Goal: Task Accomplishment & Management: Use online tool/utility

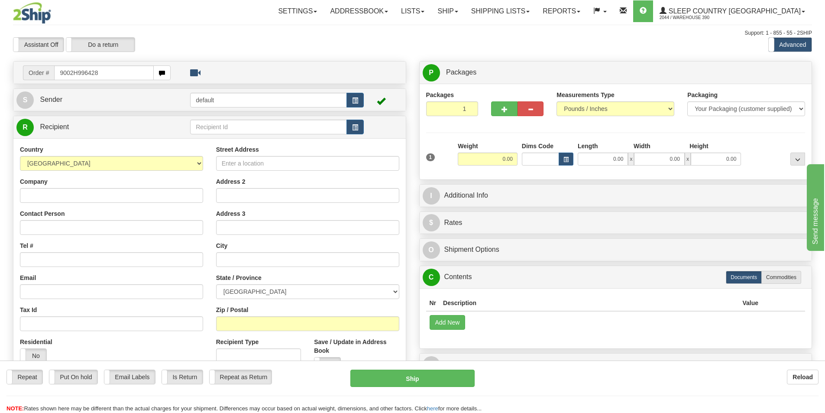
type input "9002H996428"
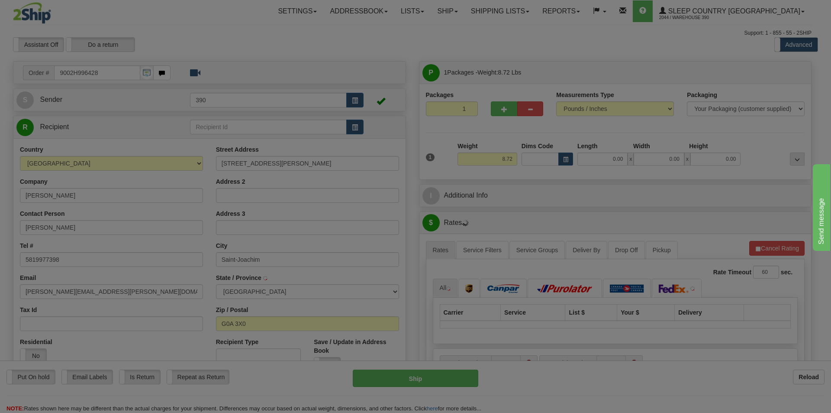
type input "ST-JOACHIM-DE-MONTMORENCY"
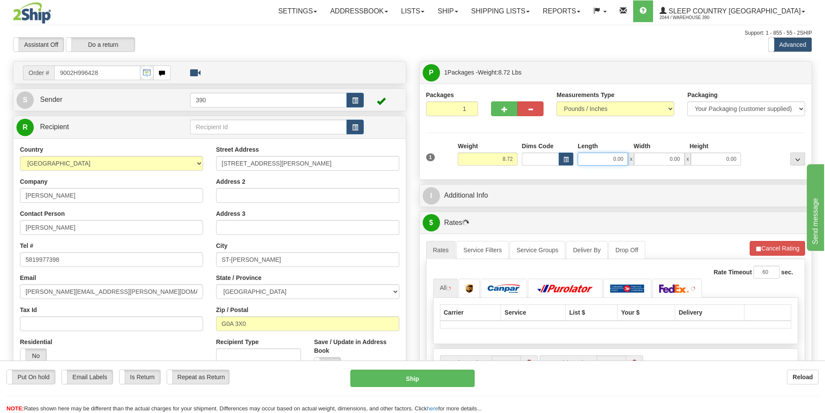
click at [610, 162] on input "0.00" at bounding box center [603, 158] width 50 height 13
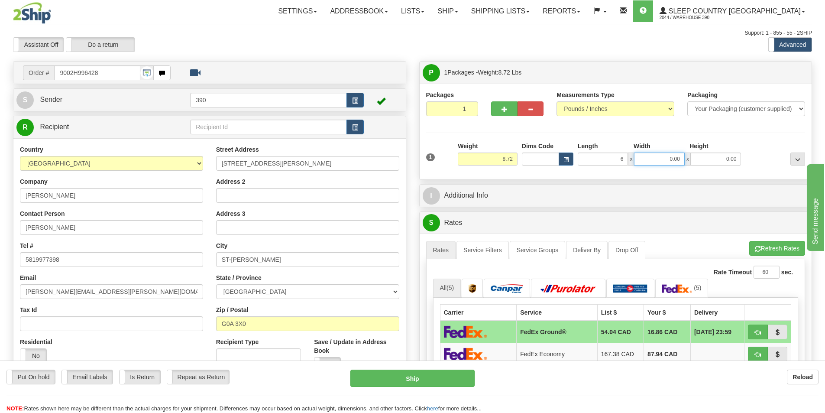
type input "6.00"
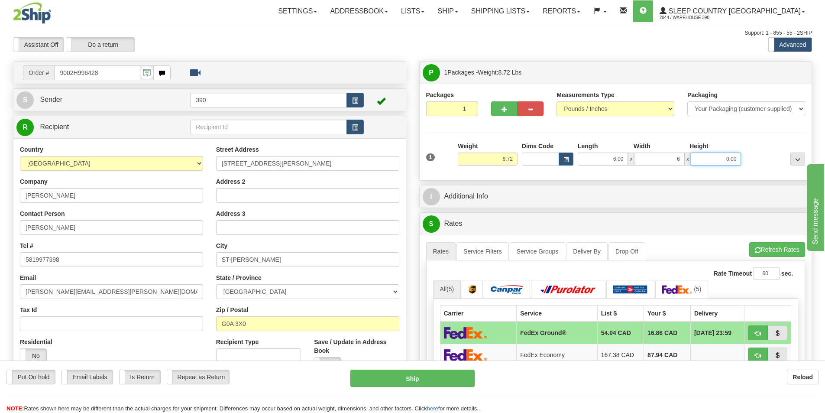
type input "6.00"
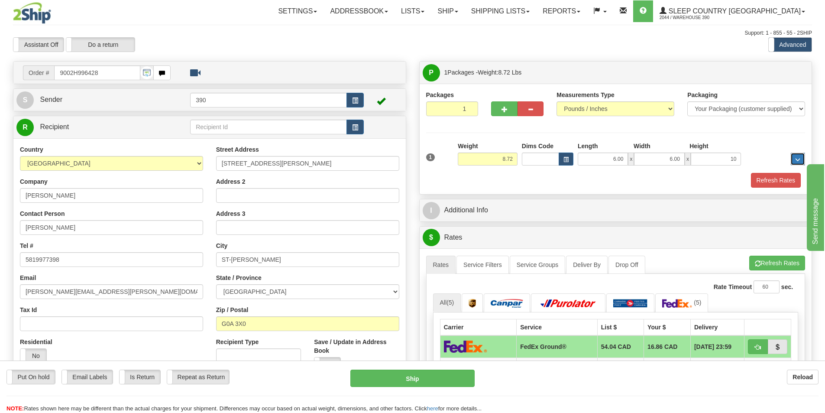
type input "10.00"
click at [763, 178] on button "Refresh Rates" at bounding box center [776, 180] width 50 height 15
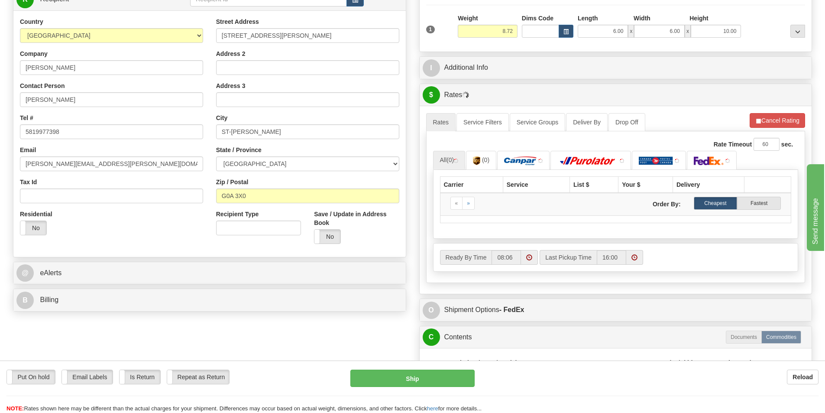
scroll to position [130, 0]
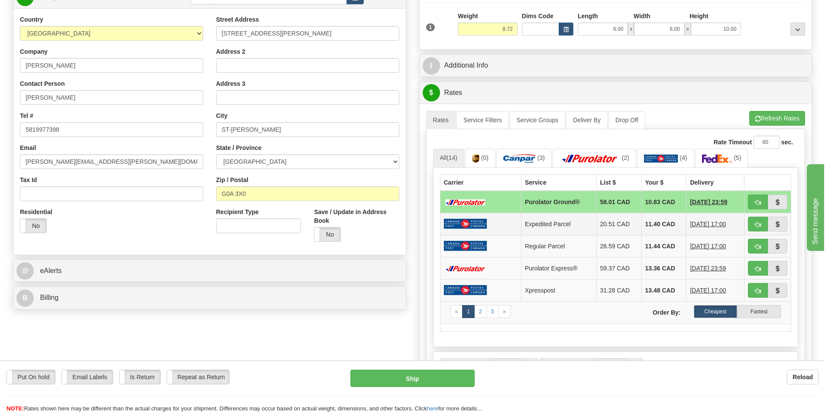
click at [547, 222] on td "Expedited Parcel" at bounding box center [558, 224] width 75 height 22
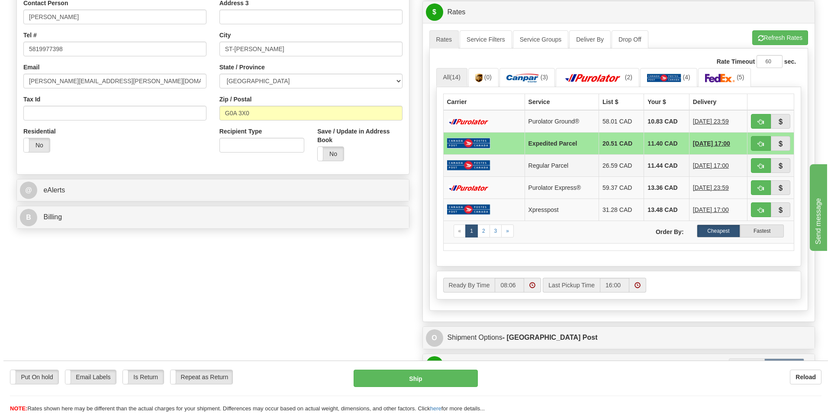
scroll to position [216, 0]
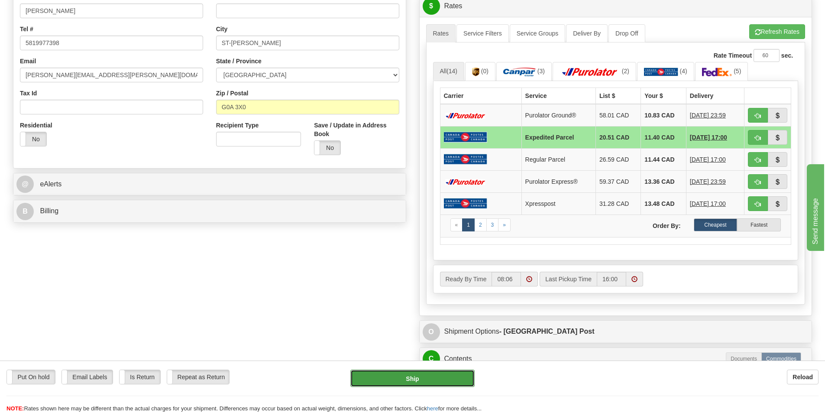
click at [457, 380] on button "Ship" at bounding box center [412, 377] width 124 height 17
type input "DOM.EP"
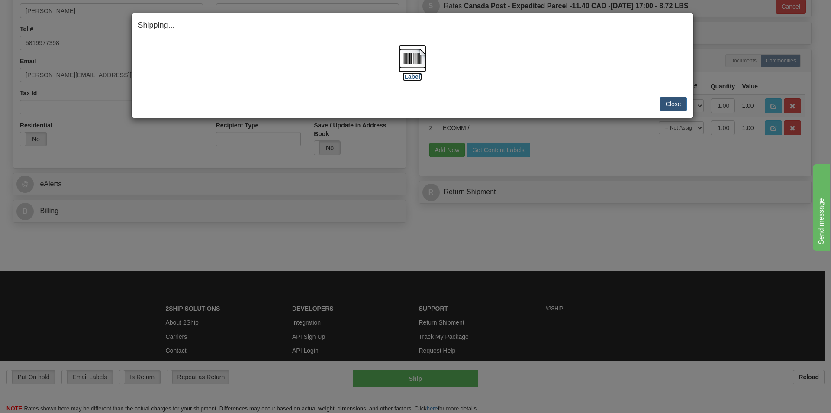
click at [419, 62] on img at bounding box center [413, 59] width 28 height 28
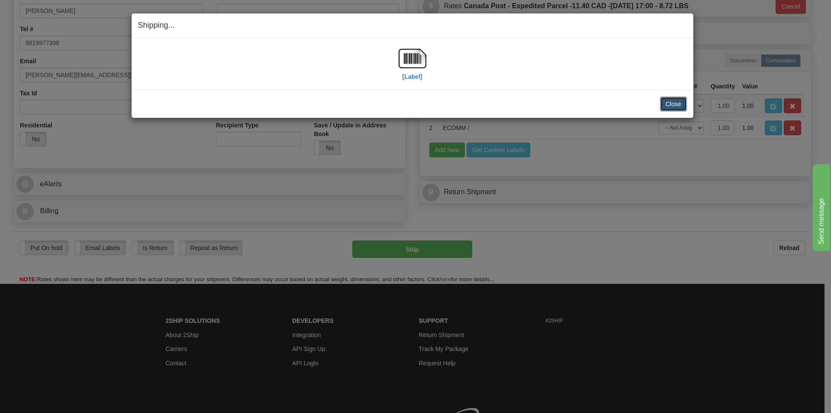
click at [665, 107] on button "Close" at bounding box center [673, 104] width 27 height 15
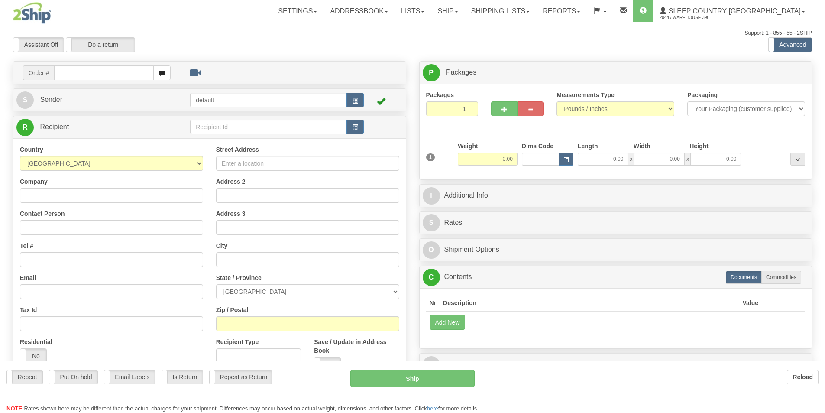
click at [79, 66] on div at bounding box center [412, 206] width 825 height 413
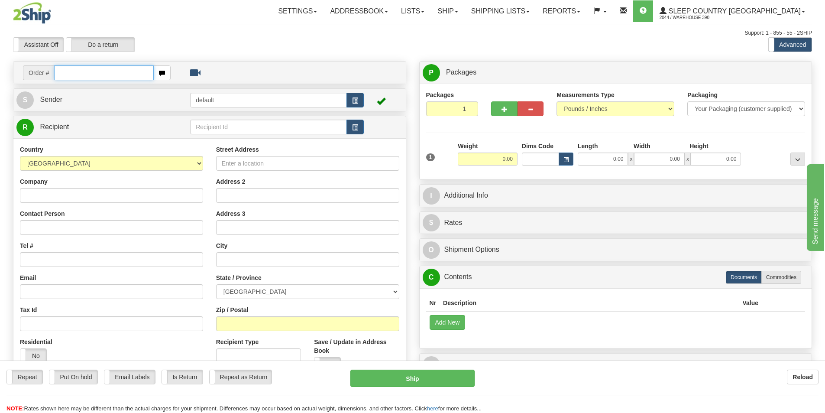
click at [81, 74] on input "text" at bounding box center [104, 72] width 100 height 15
type input "9002H995308"
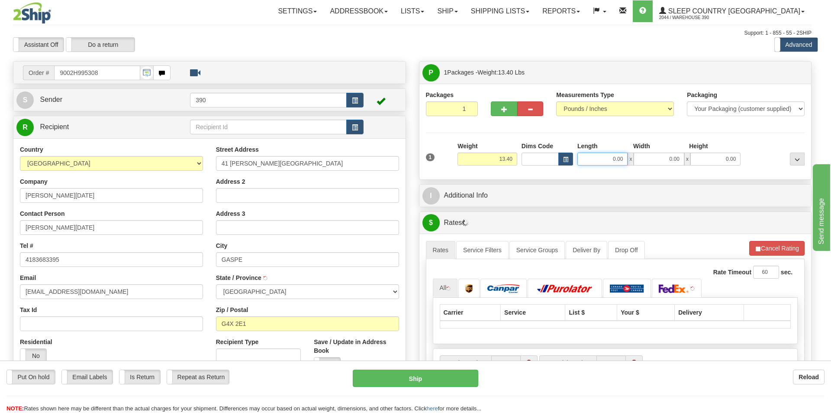
click at [617, 158] on input "0.00" at bounding box center [603, 158] width 50 height 13
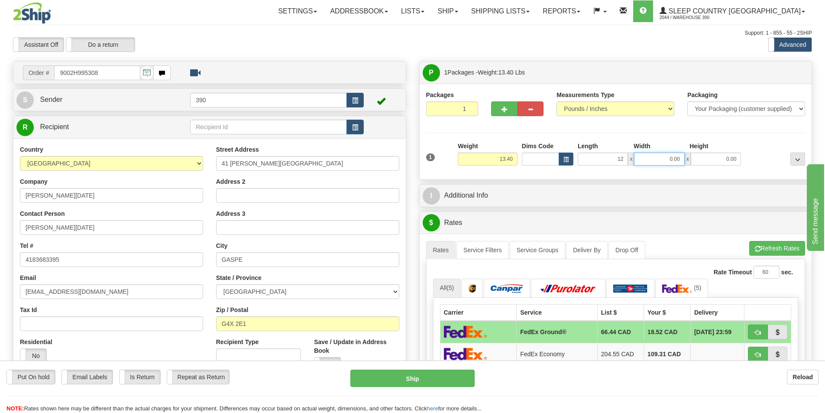
type input "12.00"
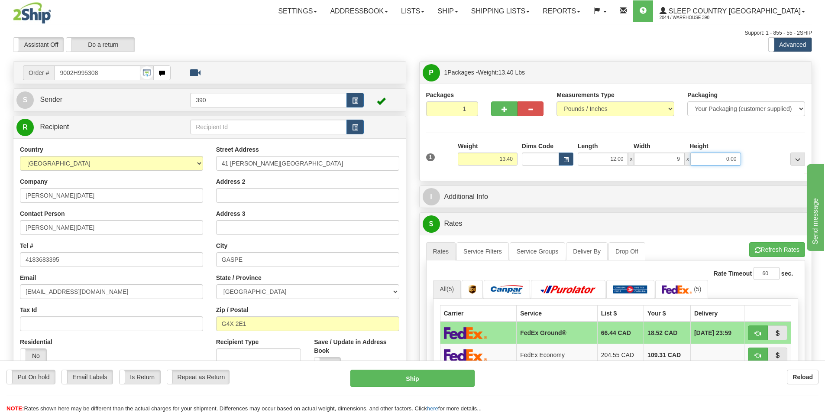
type input "9.00"
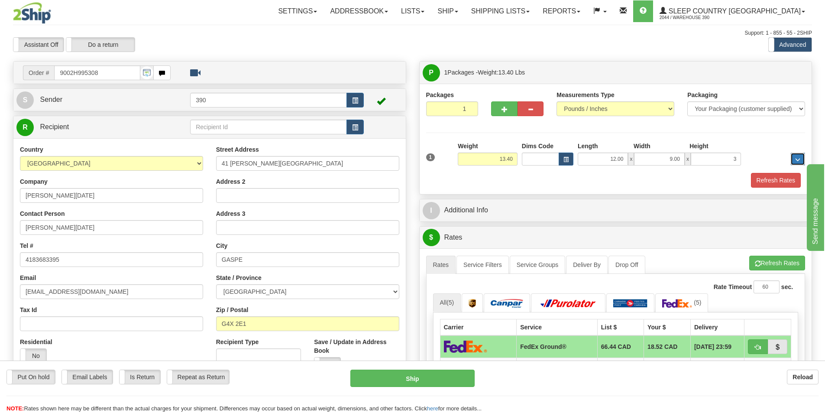
type input "3.00"
click at [768, 175] on button "Refresh Rates" at bounding box center [776, 180] width 50 height 15
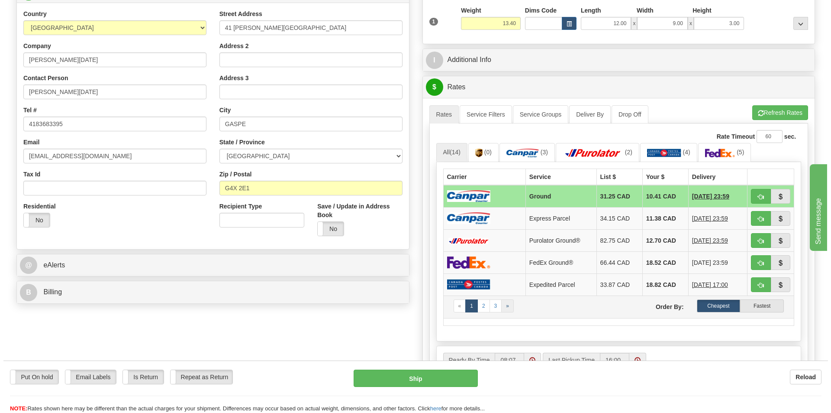
scroll to position [173, 0]
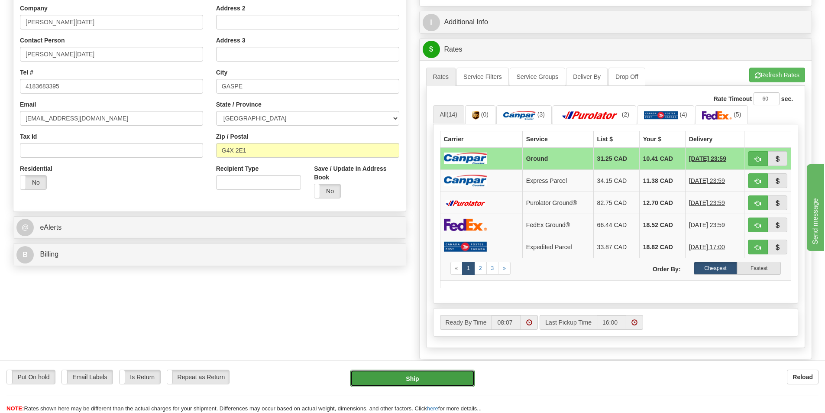
click at [426, 376] on button "Ship" at bounding box center [412, 377] width 124 height 17
type input "1"
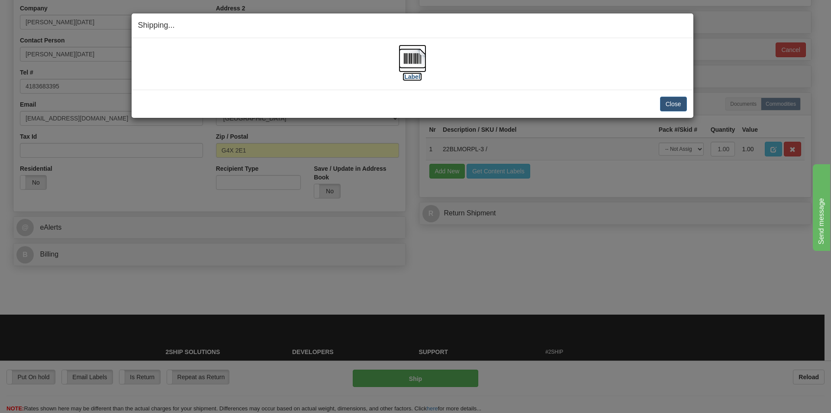
click at [417, 55] on img at bounding box center [413, 59] width 28 height 28
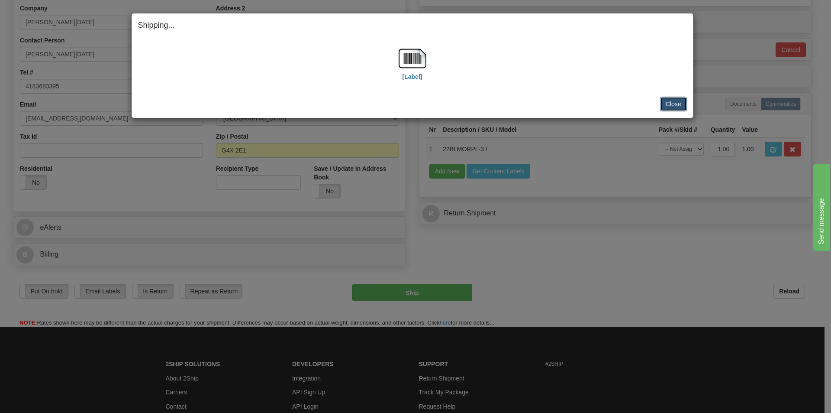
click at [667, 100] on button "Close" at bounding box center [673, 104] width 27 height 15
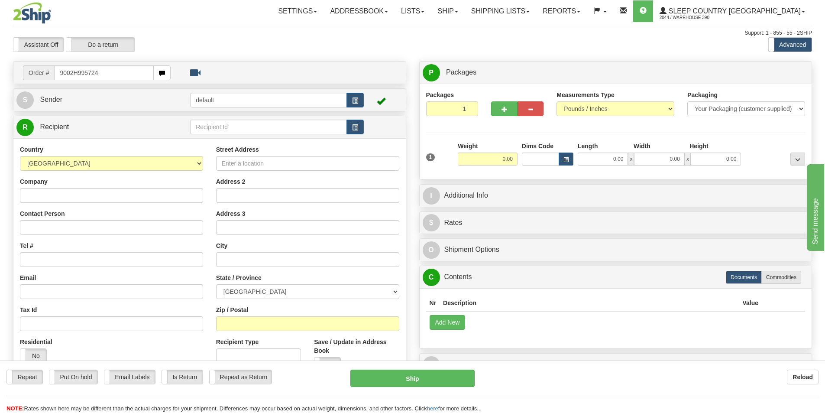
type input "9002H995724"
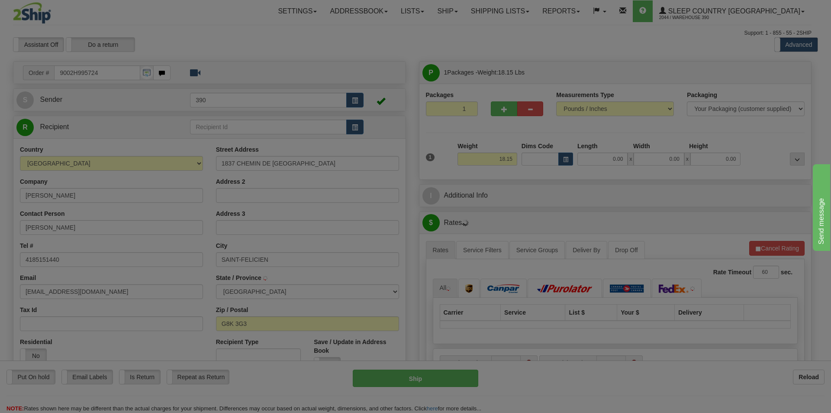
click at [610, 161] on div "Please wait..." at bounding box center [415, 206] width 831 height 413
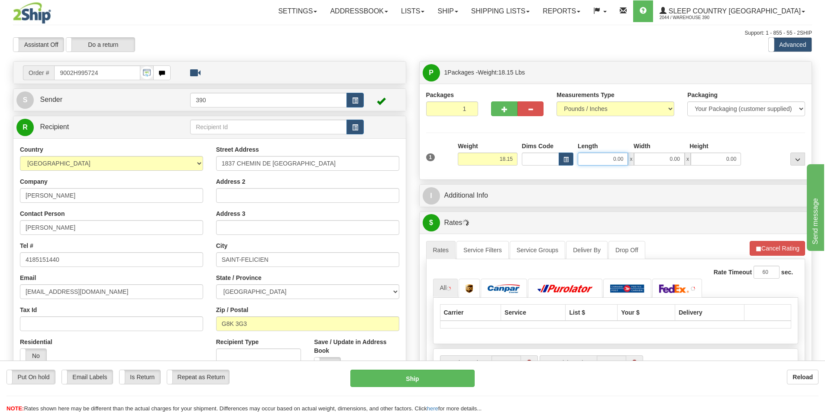
click at [613, 158] on input "0.00" at bounding box center [603, 158] width 50 height 13
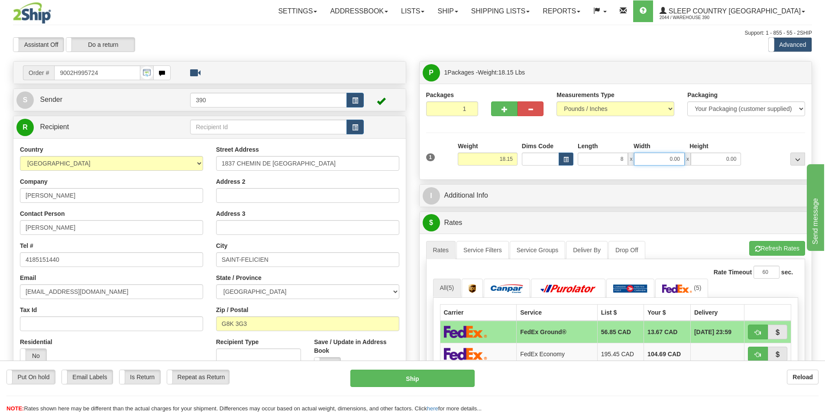
type input "8.00"
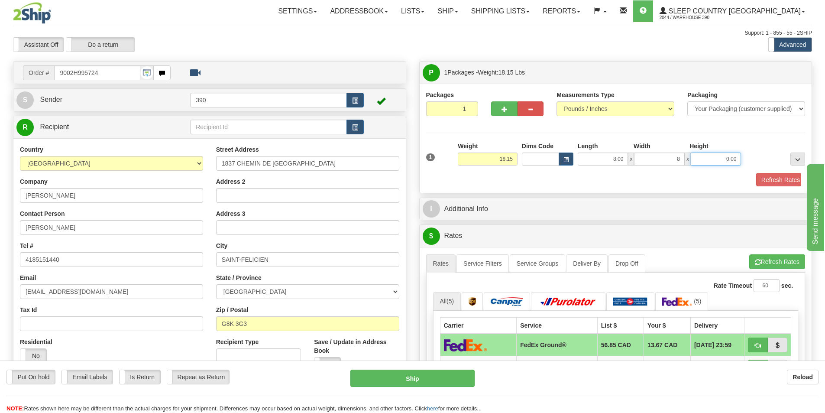
type input "8.00"
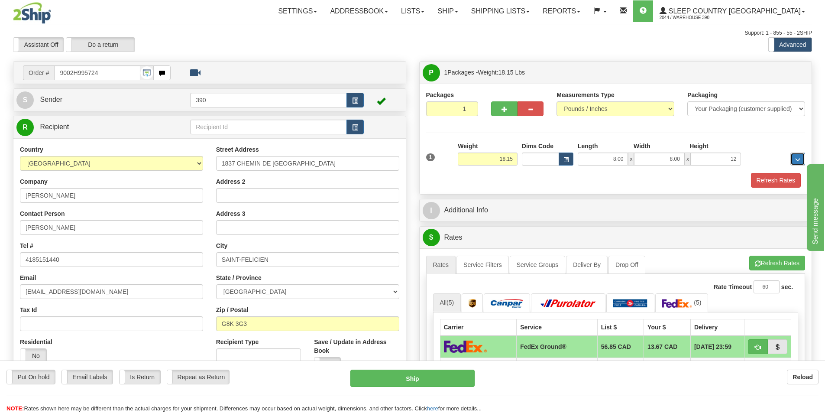
type input "12.00"
click at [759, 177] on button "Refresh Rates" at bounding box center [776, 180] width 50 height 15
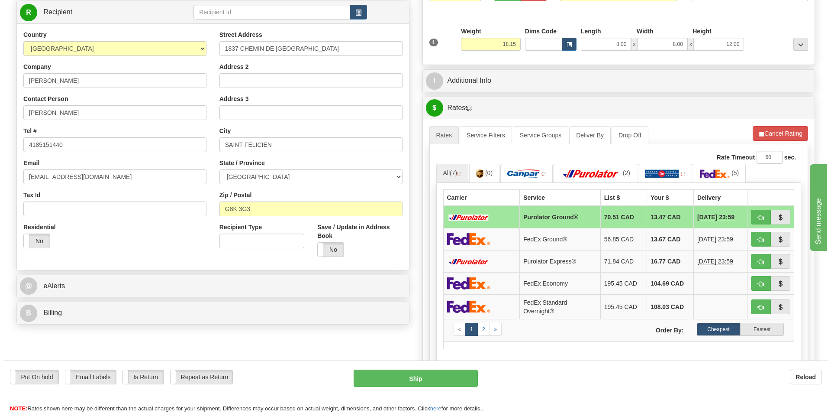
scroll to position [173, 0]
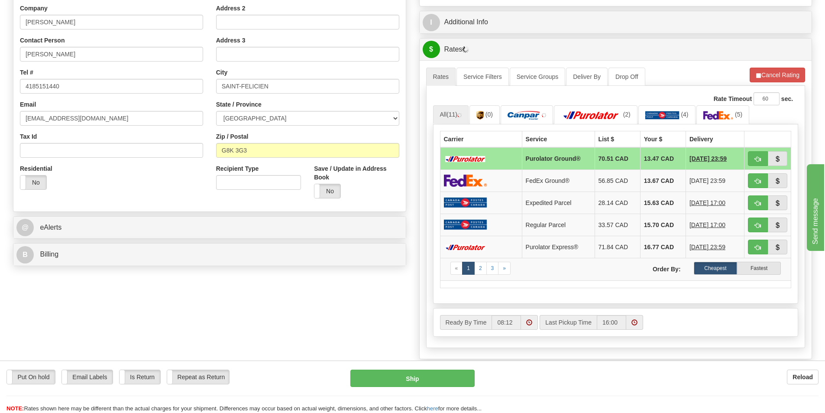
click at [566, 180] on td "FedEx Ground®" at bounding box center [558, 180] width 73 height 22
click at [547, 181] on td "FedEx Ground®" at bounding box center [558, 180] width 73 height 22
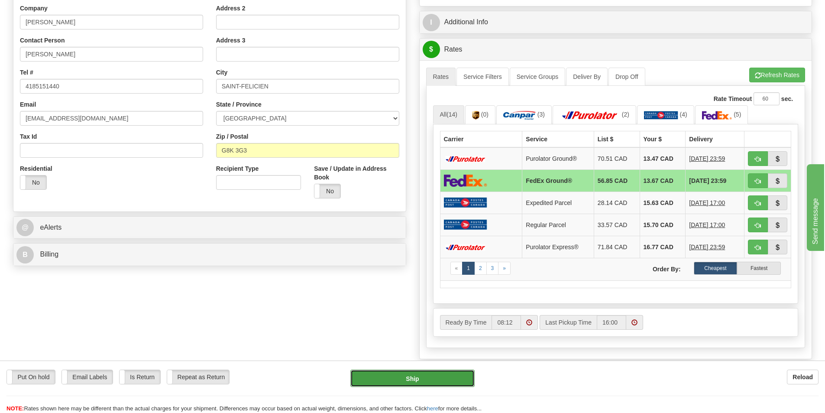
click at [429, 371] on button "Ship" at bounding box center [412, 377] width 124 height 17
type input "92"
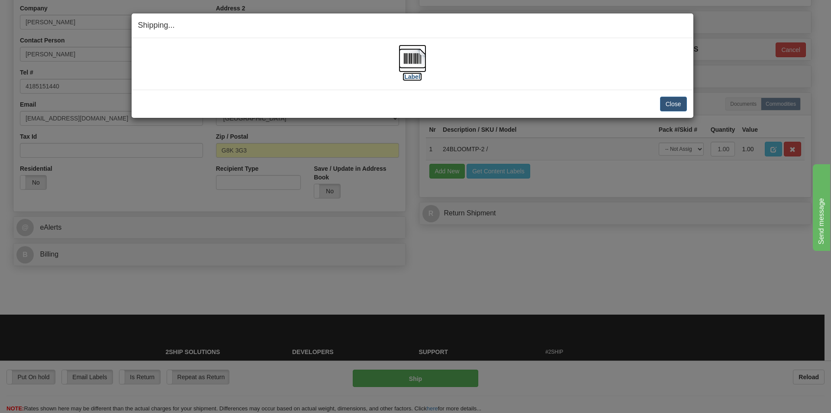
click at [418, 62] on img at bounding box center [413, 59] width 28 height 28
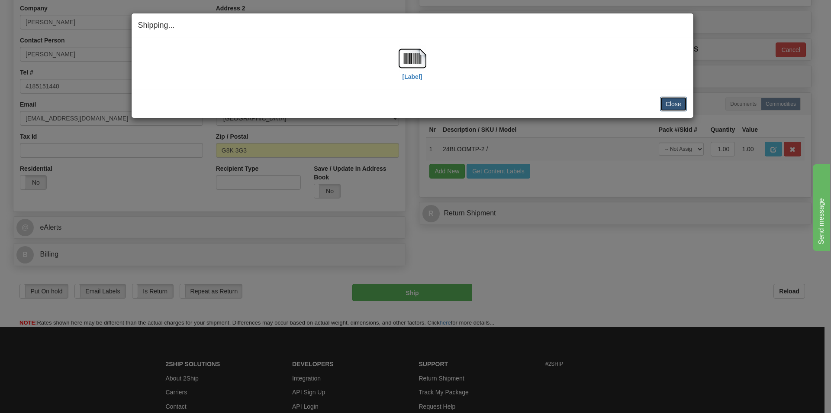
click at [675, 99] on button "Close" at bounding box center [673, 104] width 27 height 15
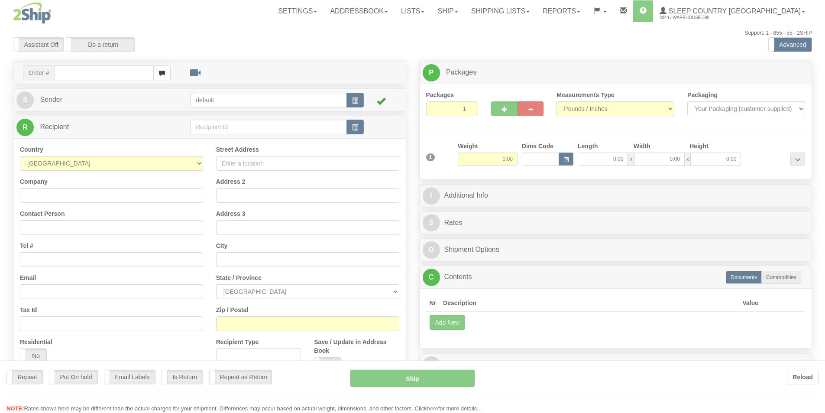
click at [97, 74] on div "Toggle navigation Settings Shipping Preferences Fields Preferences New" at bounding box center [412, 244] width 825 height 488
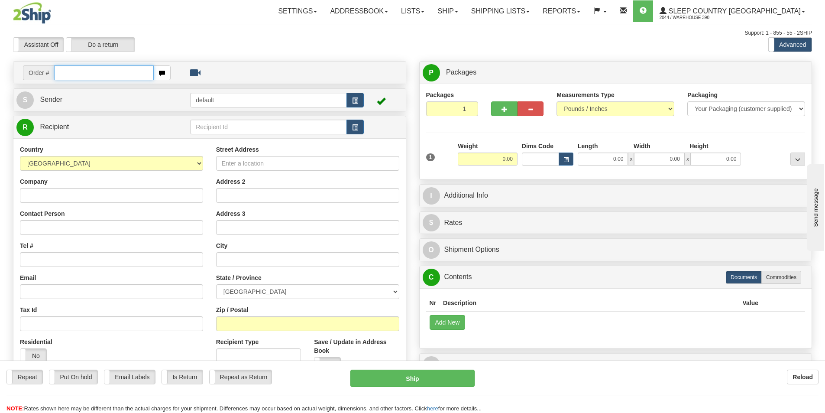
click at [97, 74] on input "text" at bounding box center [104, 72] width 100 height 15
type input "9002H996892"
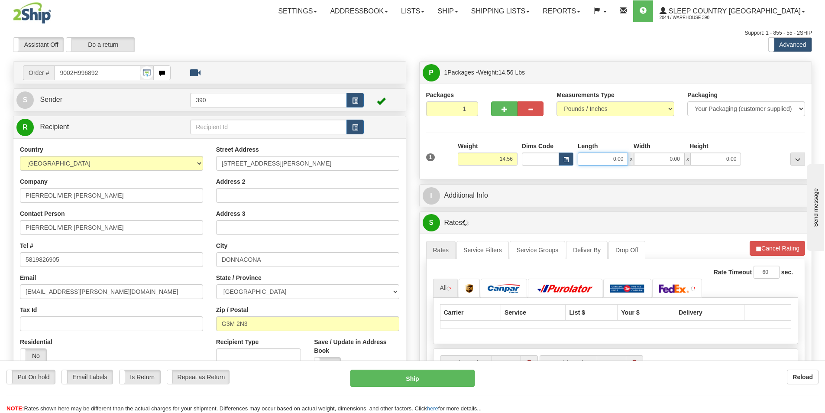
click at [609, 158] on input "0.00" at bounding box center [603, 158] width 50 height 13
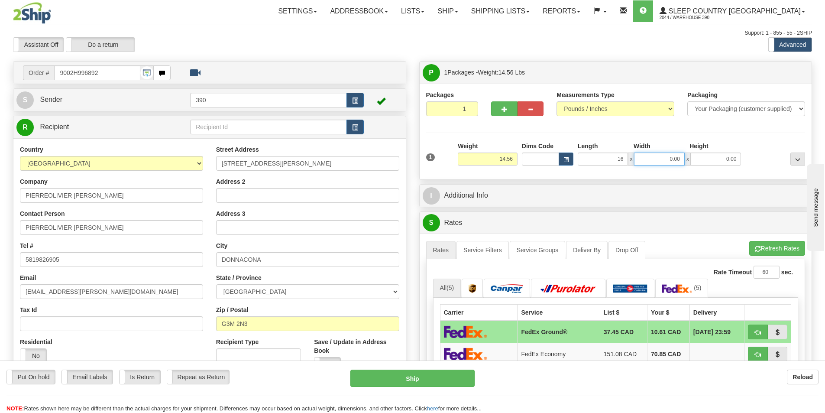
type input "16.00"
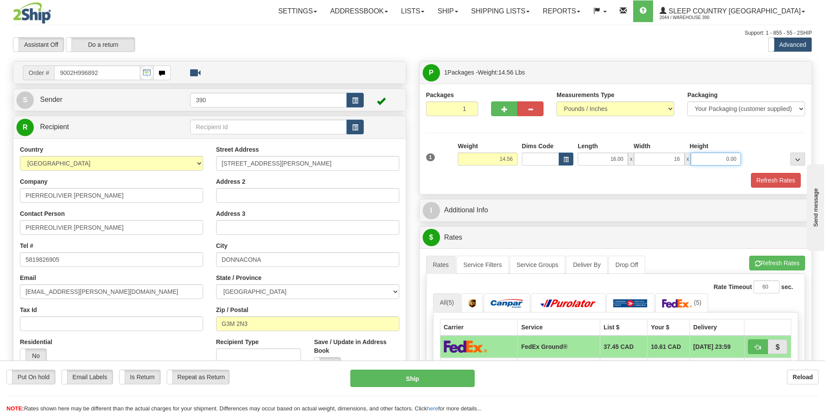
type input "16.00"
type input "3.00"
click at [754, 182] on button "Refresh Rates" at bounding box center [776, 180] width 50 height 15
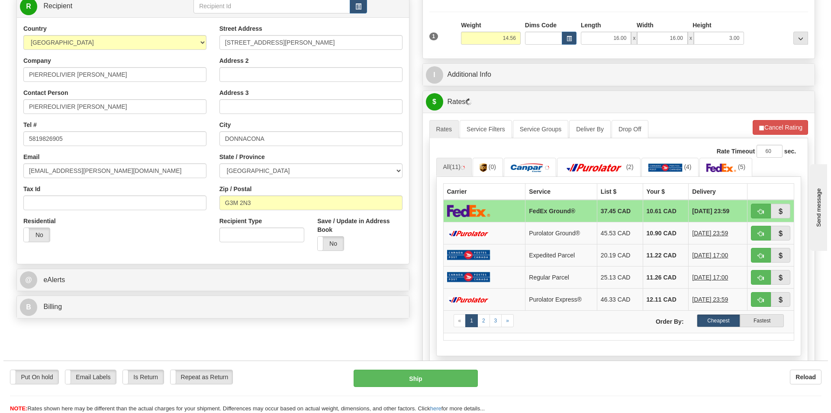
scroll to position [130, 0]
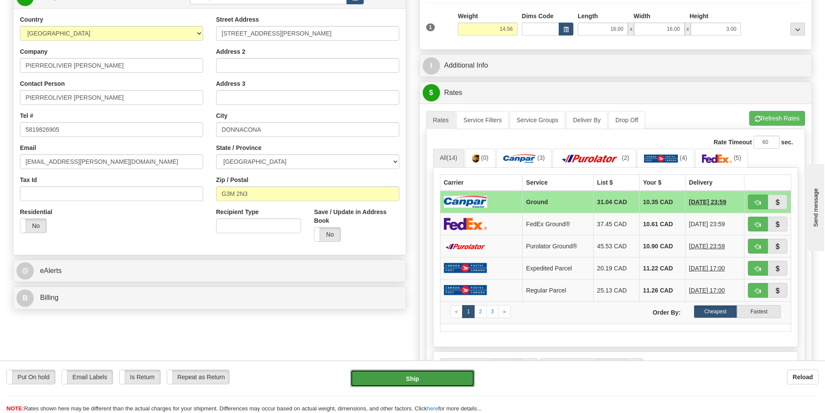
click at [428, 373] on button "Ship" at bounding box center [412, 377] width 124 height 17
type input "1"
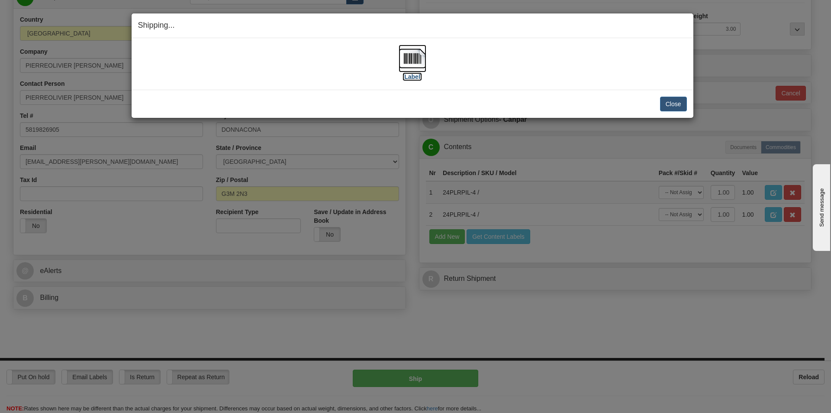
click at [414, 59] on img at bounding box center [413, 59] width 28 height 28
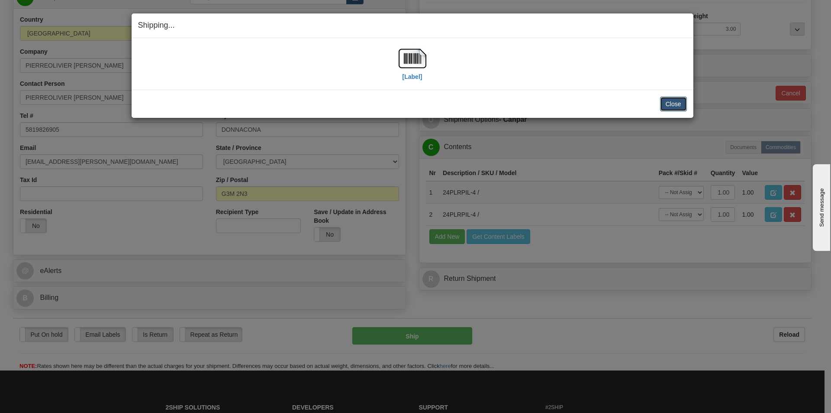
click at [671, 108] on button "Close" at bounding box center [673, 104] width 27 height 15
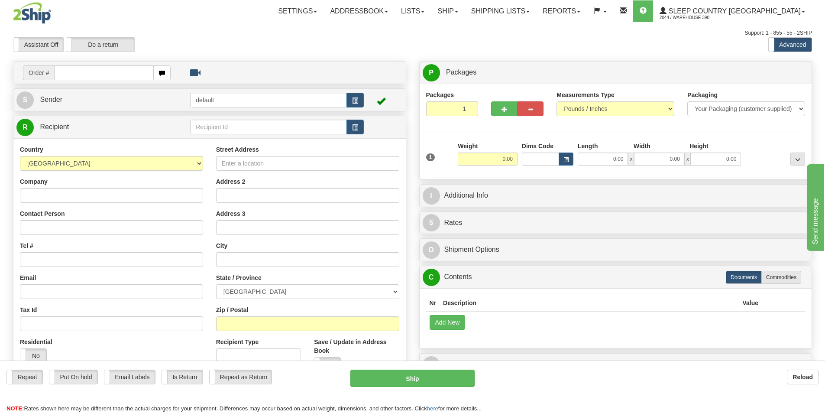
click at [123, 74] on input "text" at bounding box center [104, 72] width 100 height 15
type input "9007H976382"
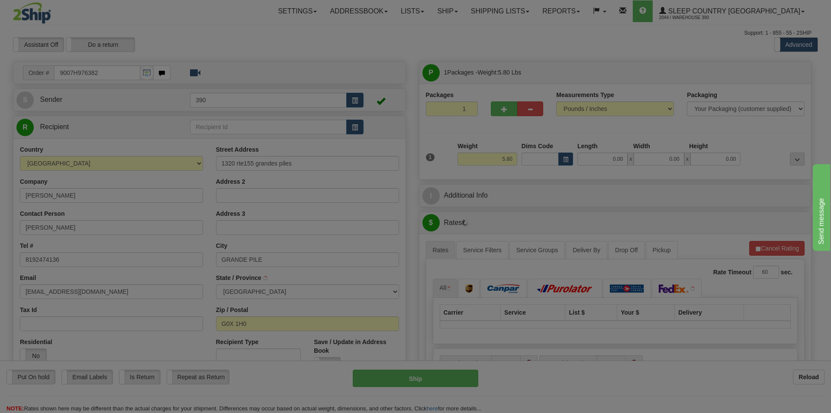
click at [607, 159] on div "Please wait..." at bounding box center [415, 206] width 831 height 413
type input "GRANDES-PILES"
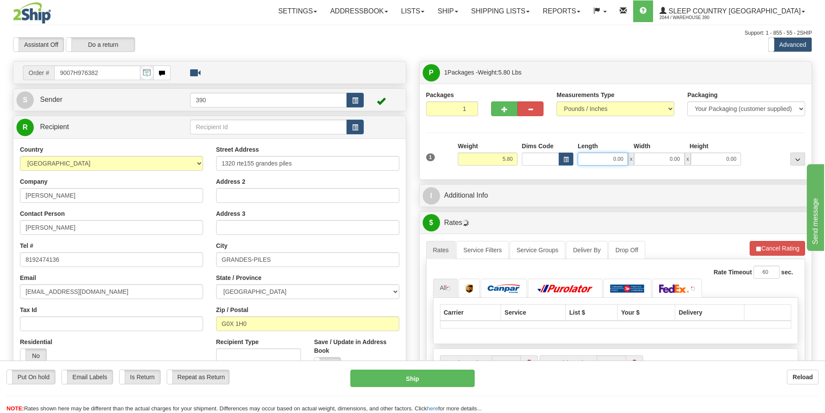
click at [607, 156] on input "0.00" at bounding box center [603, 158] width 50 height 13
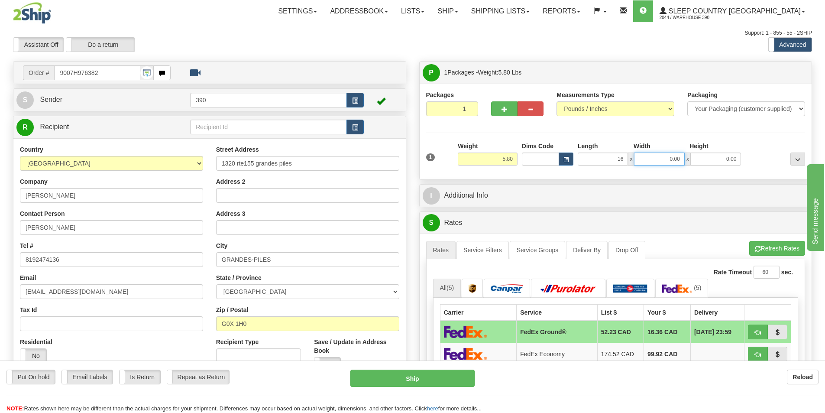
type input "16.00"
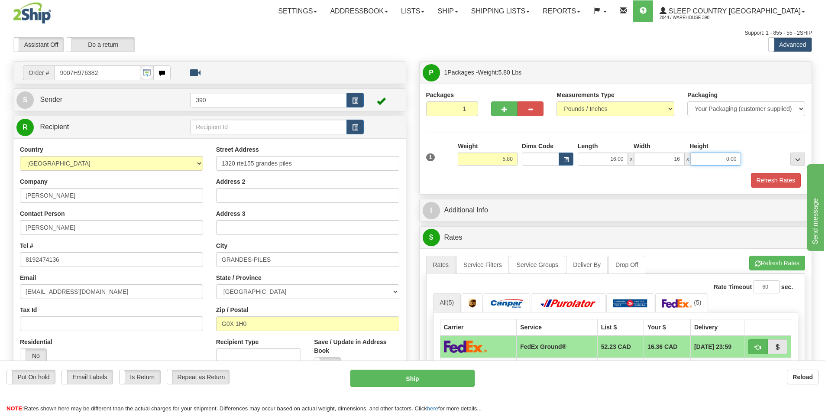
type input "16.00"
type input "9.00"
drag, startPoint x: 737, startPoint y: 157, endPoint x: 668, endPoint y: 160, distance: 69.4
click at [668, 160] on div "16.00 x 16.00 x 9.00" at bounding box center [659, 158] width 163 height 13
type input "4.00"
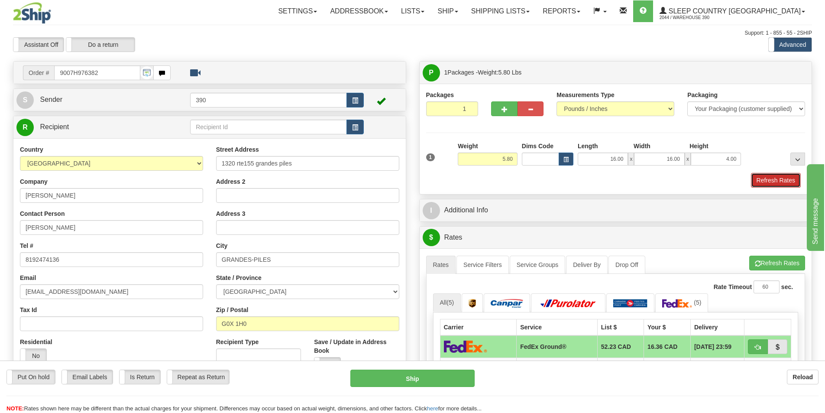
click at [759, 185] on button "Refresh Rates" at bounding box center [776, 180] width 50 height 15
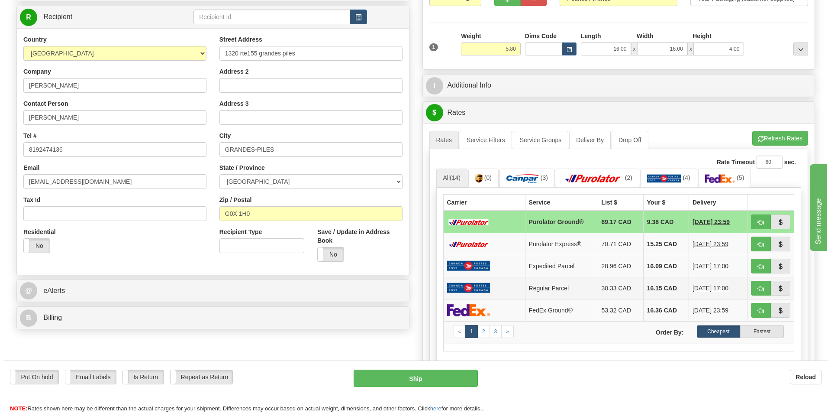
scroll to position [130, 0]
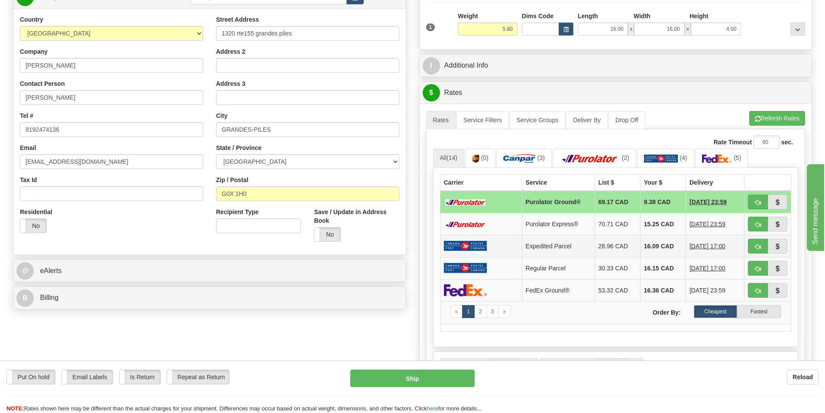
click at [492, 251] on td at bounding box center [481, 246] width 82 height 22
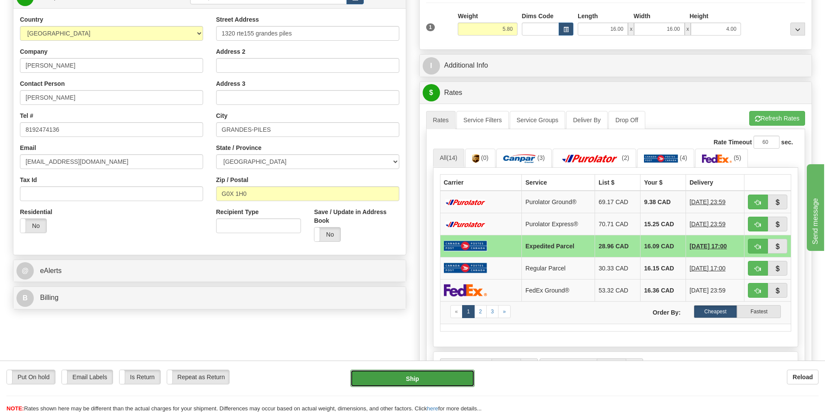
click at [426, 373] on button "Ship" at bounding box center [412, 377] width 124 height 17
type input "DOM.EP"
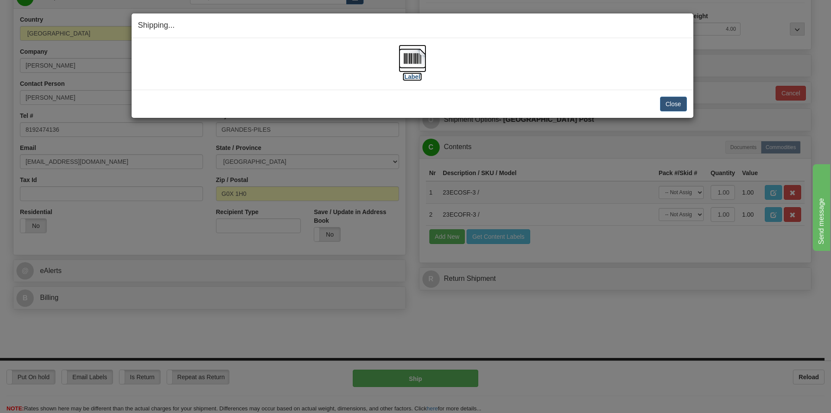
click at [401, 61] on img at bounding box center [413, 59] width 28 height 28
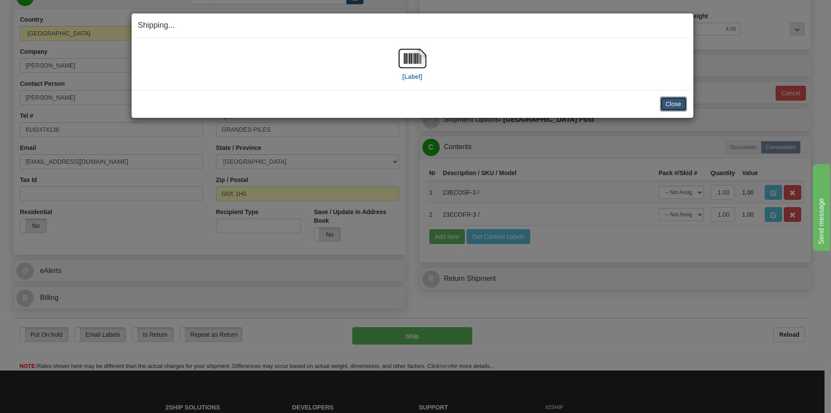
click at [672, 100] on button "Close" at bounding box center [673, 104] width 27 height 15
